Goal: Task Accomplishment & Management: Manage account settings

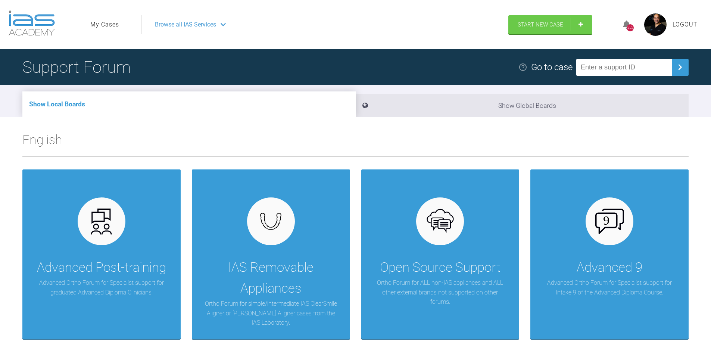
click at [118, 24] on link "My Cases" at bounding box center [104, 25] width 29 height 10
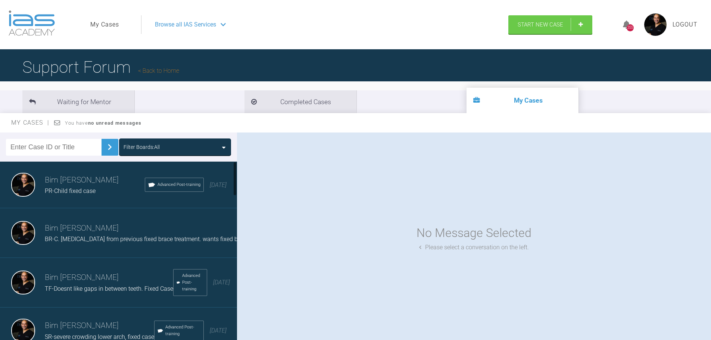
click at [106, 239] on span "BR-C. [MEDICAL_DATA] from previous fixed brace treatment. wants fixed braces ag…" at bounding box center [179, 239] width 269 height 7
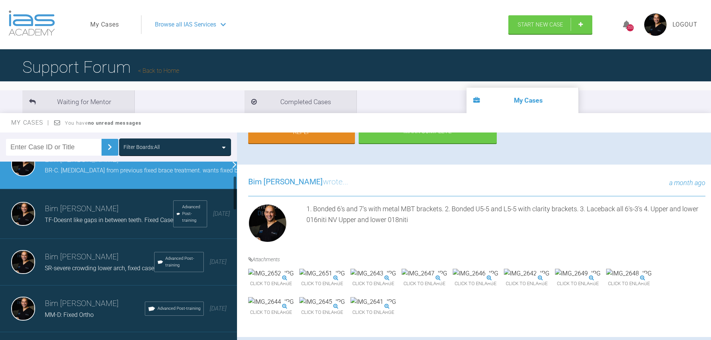
scroll to position [75, 0]
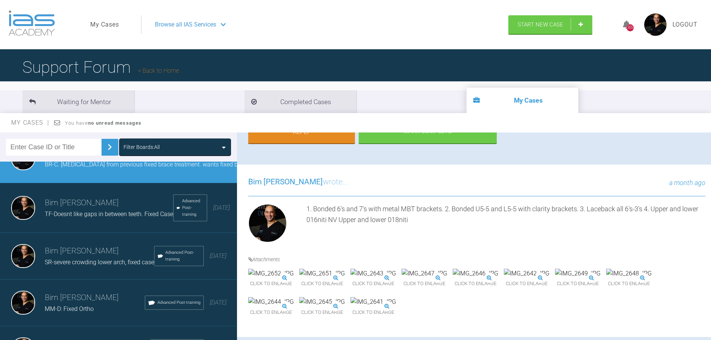
click at [109, 267] on div "SR-severe crowding lower arch, fixed case" at bounding box center [99, 263] width 109 height 10
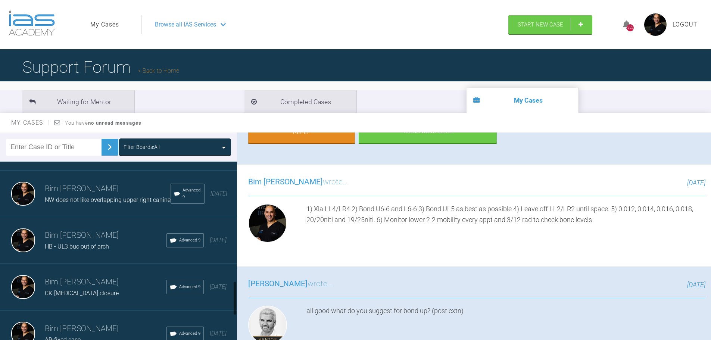
scroll to position [709, 0]
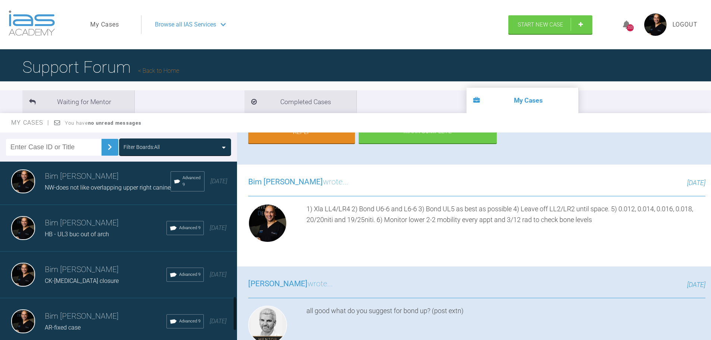
click at [76, 239] on div "HB - UL3 buc out of arch" at bounding box center [106, 235] width 122 height 10
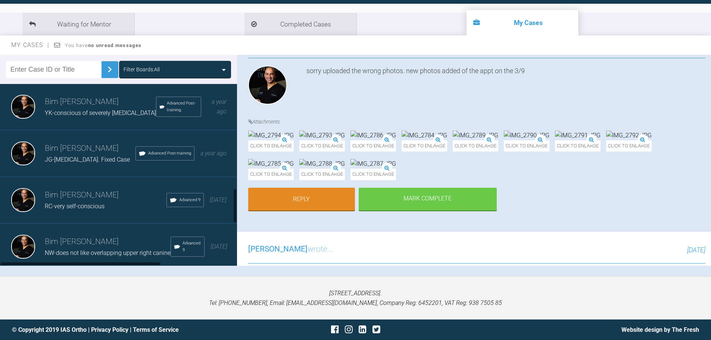
scroll to position [551, 0]
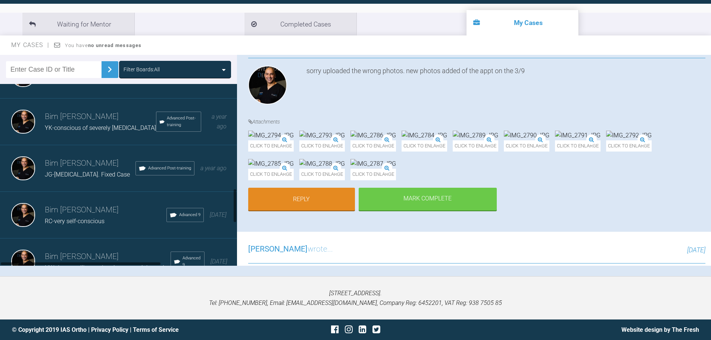
click at [79, 192] on div "Bim [PERSON_NAME]-[MEDICAL_DATA]. Fixed Case Advanced Post-training a year ago" at bounding box center [121, 168] width 243 height 47
